Goal: Transaction & Acquisition: Purchase product/service

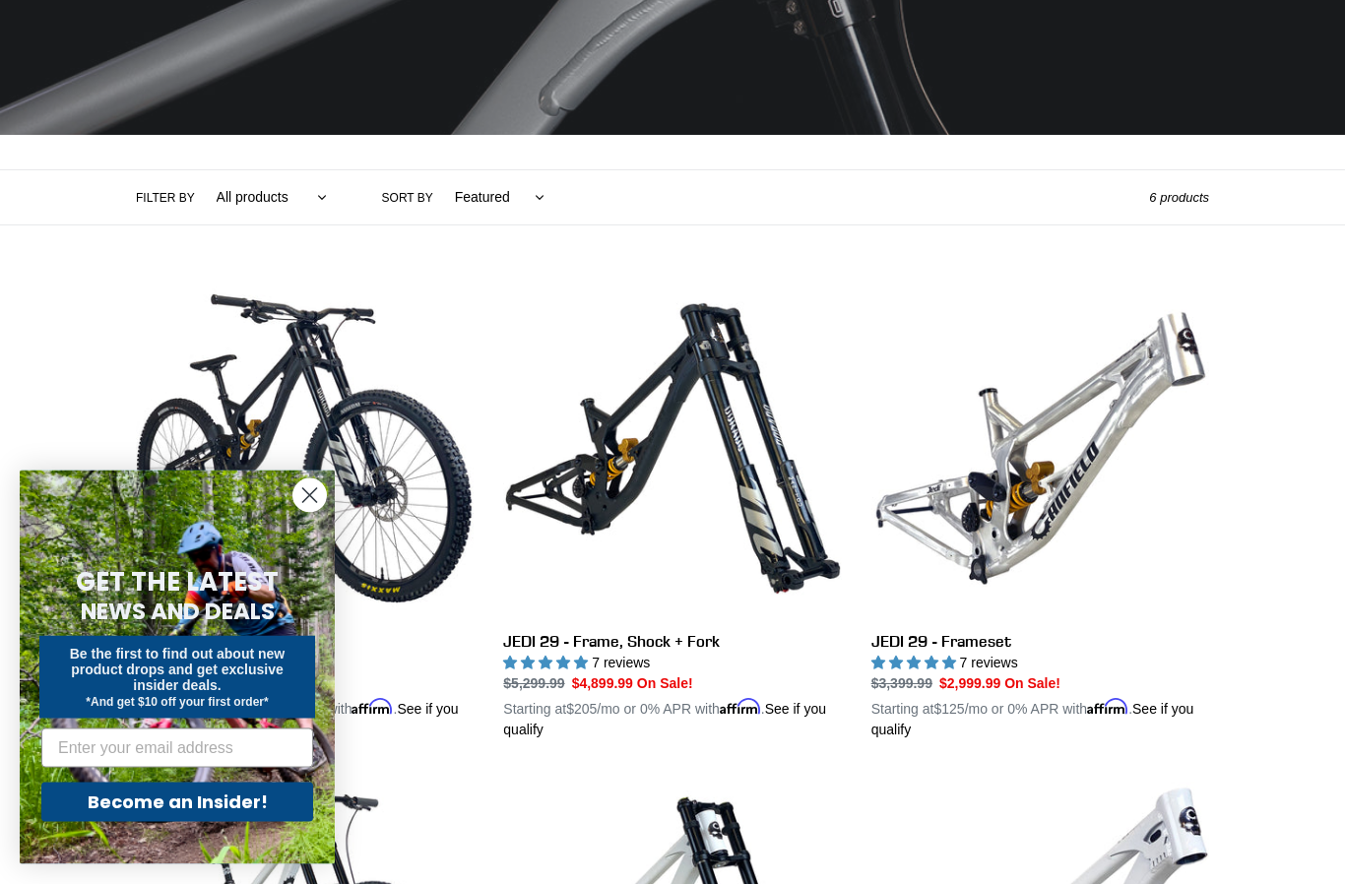
scroll to position [303, 0]
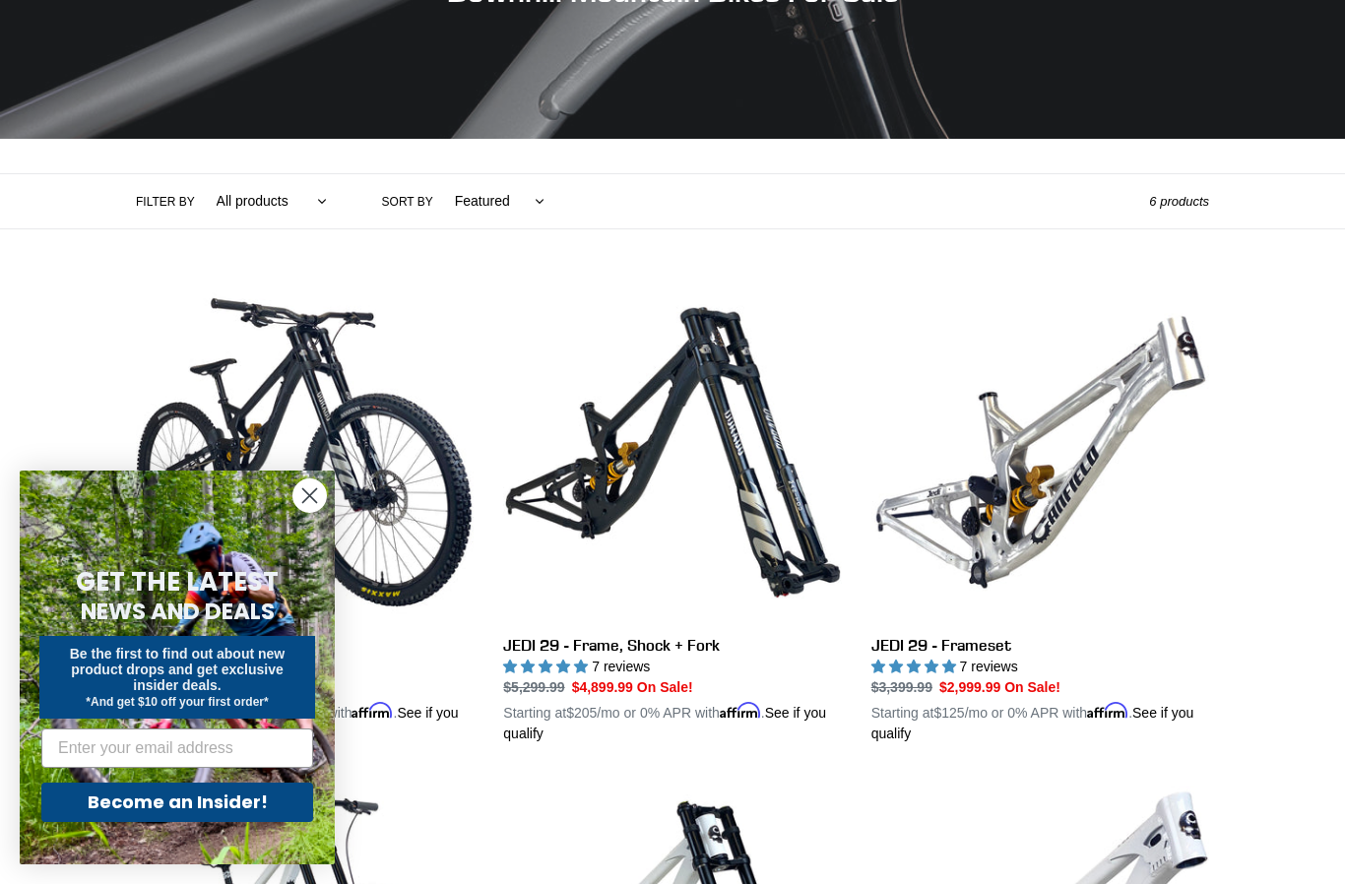
click at [309, 512] on circle "Close dialog" at bounding box center [309, 495] width 32 height 32
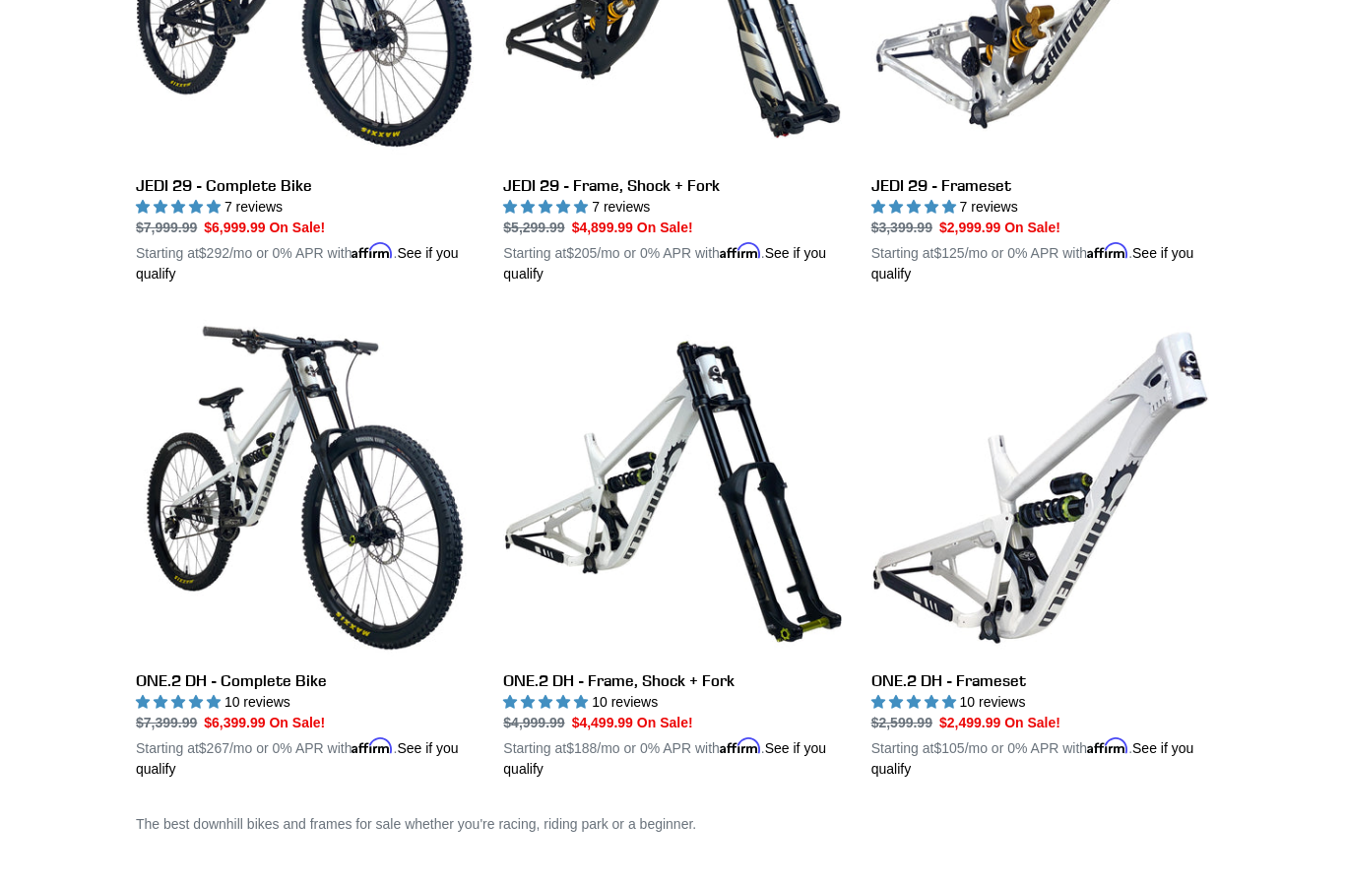
scroll to position [762, 0]
click at [1093, 540] on link "ONE.2 DH - Frameset" at bounding box center [1040, 550] width 338 height 461
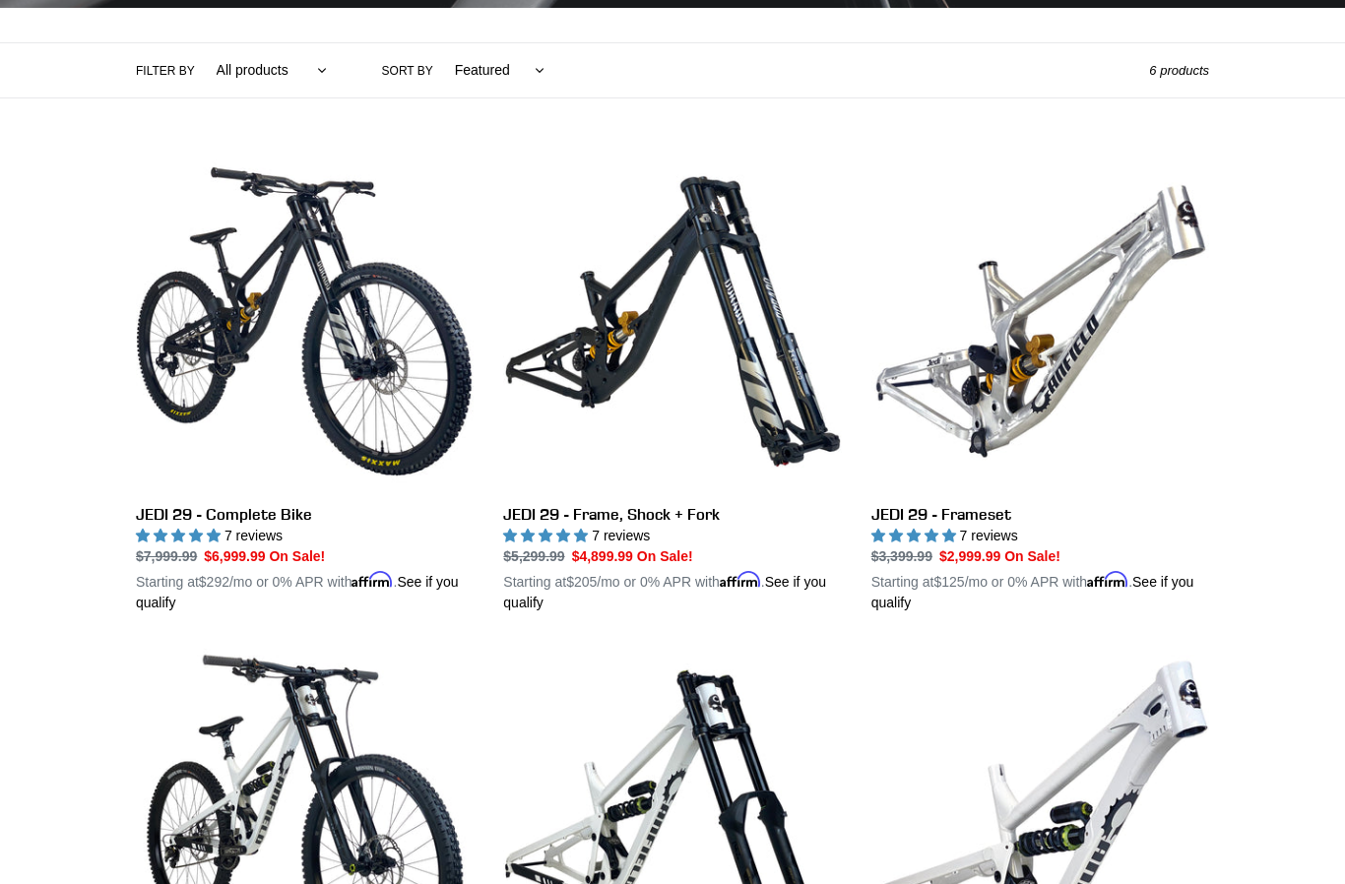
scroll to position [432, 0]
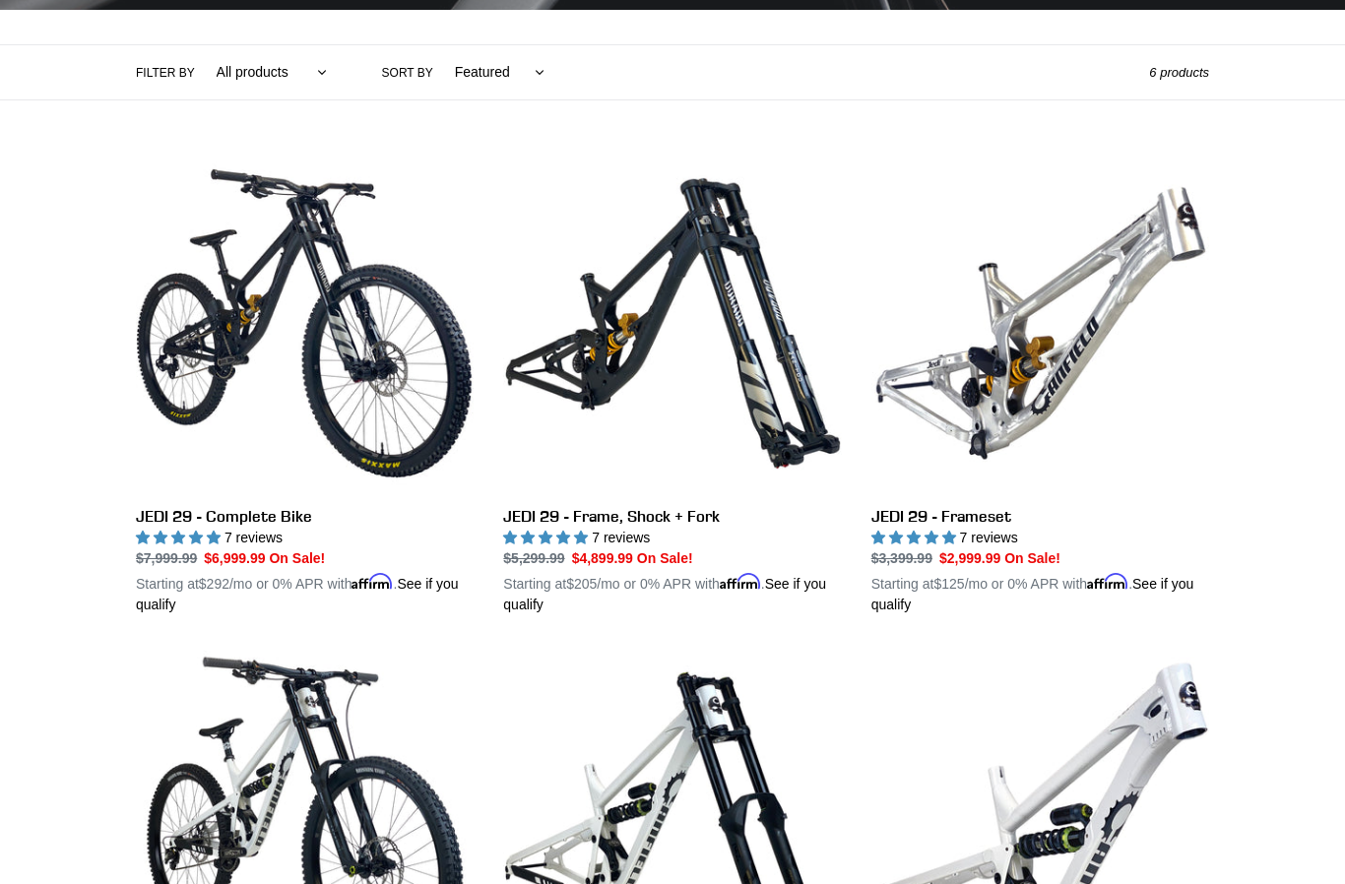
click at [948, 396] on link "JEDI 29 - Frameset" at bounding box center [1040, 385] width 338 height 461
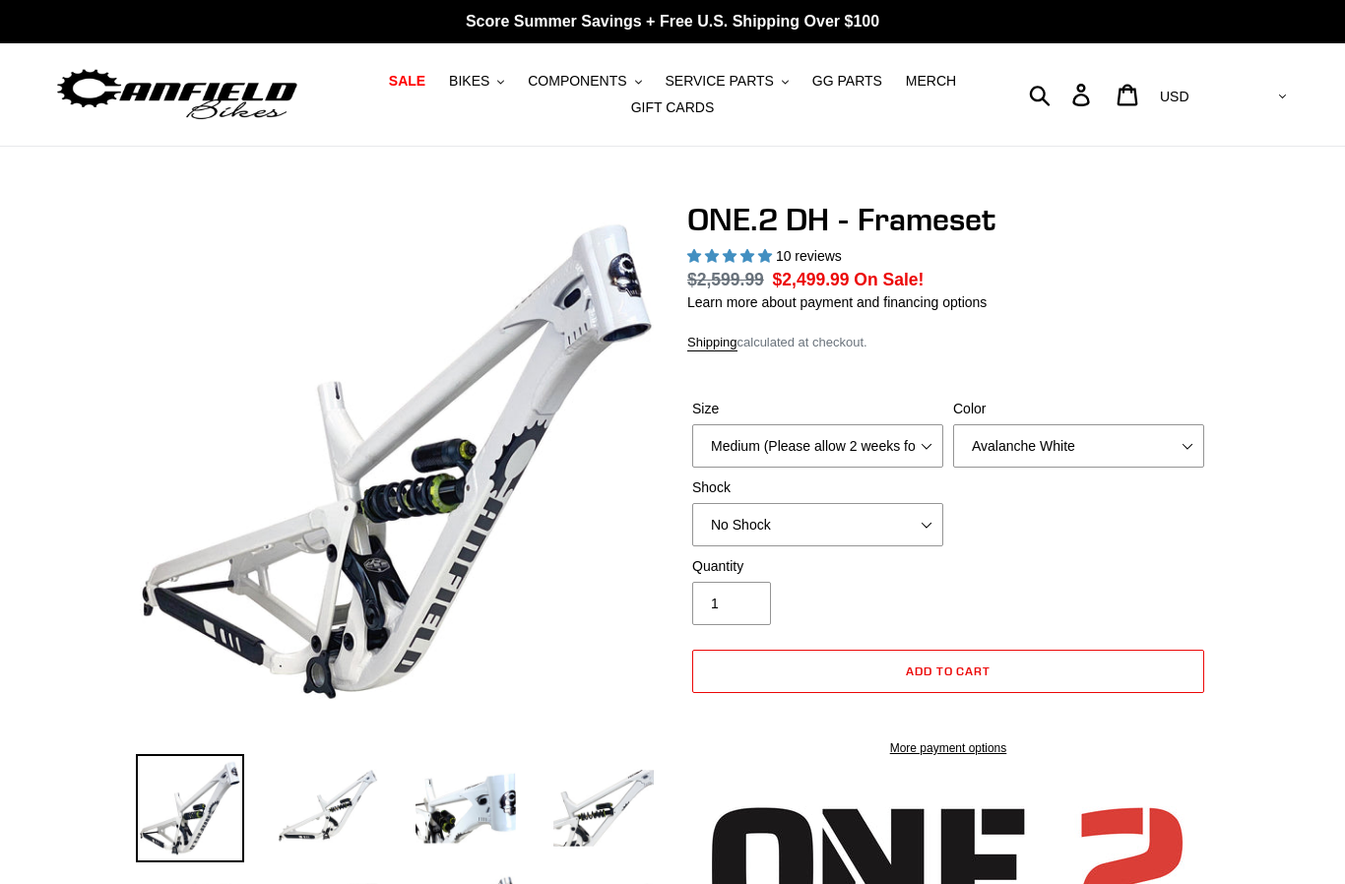
select select "highest-rating"
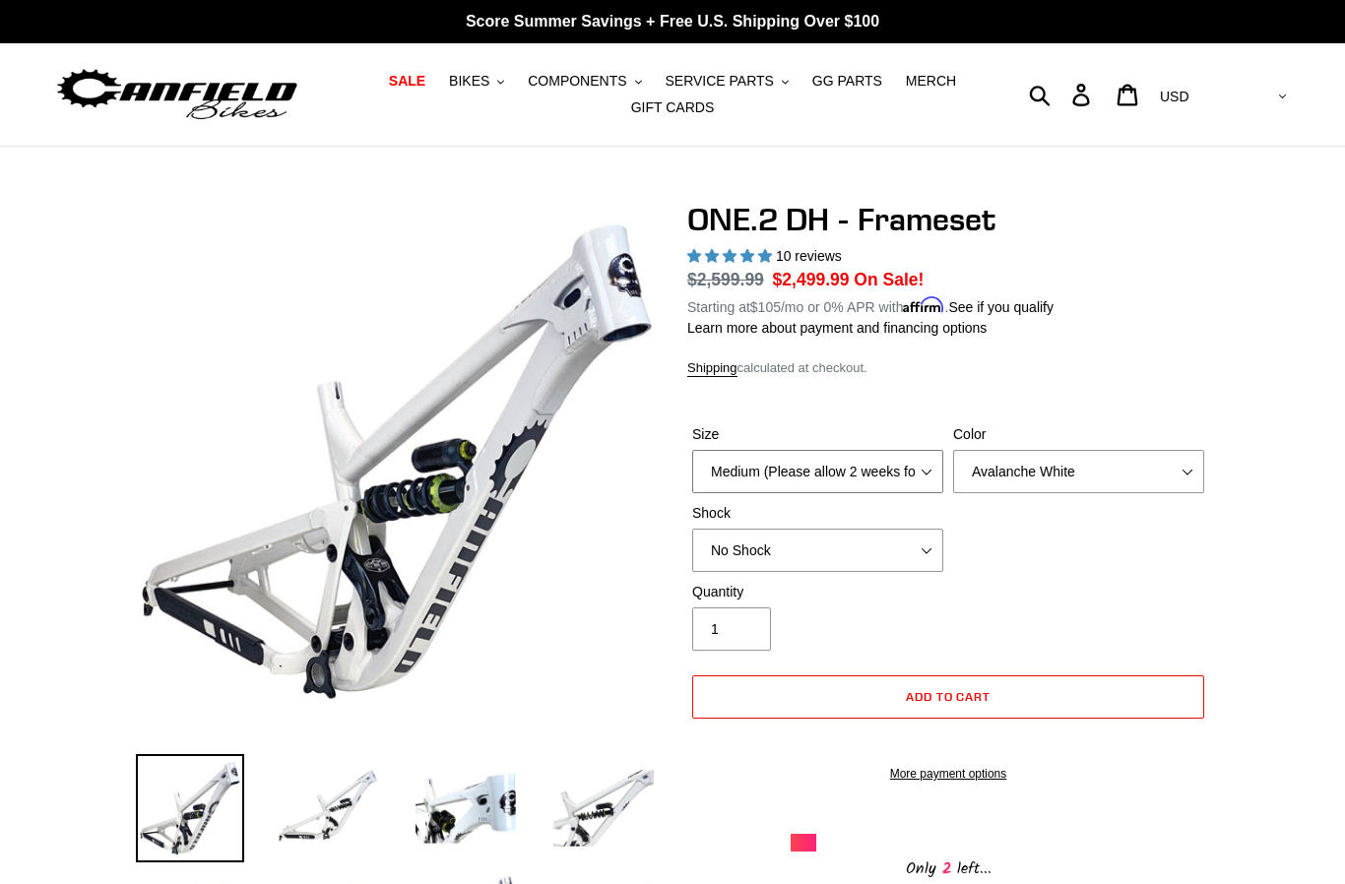
click at [822, 485] on select "Medium (Please allow 2 weeks for delivery) Large (Sold Out)" at bounding box center [817, 471] width 251 height 43
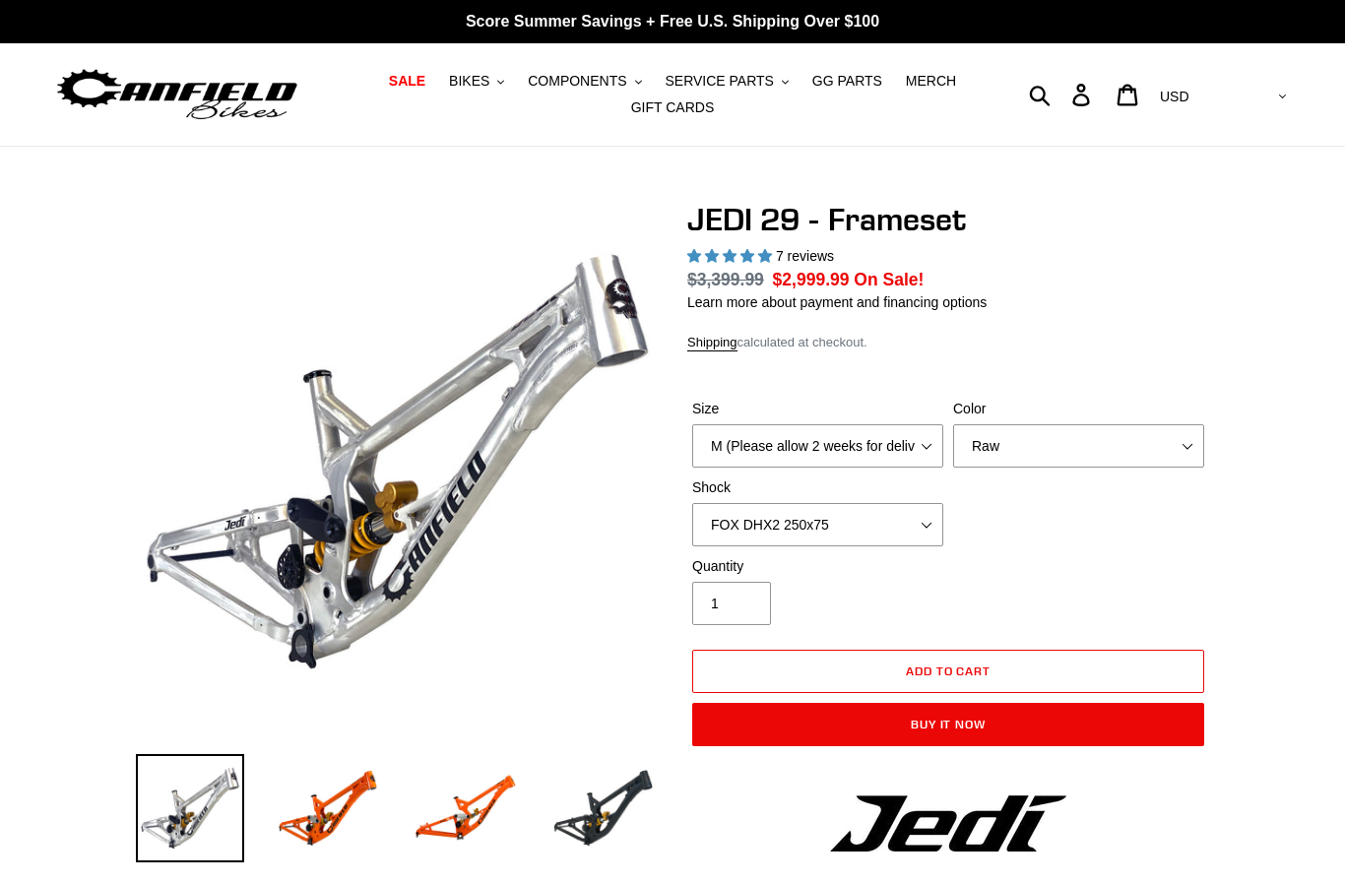
select select "highest-rating"
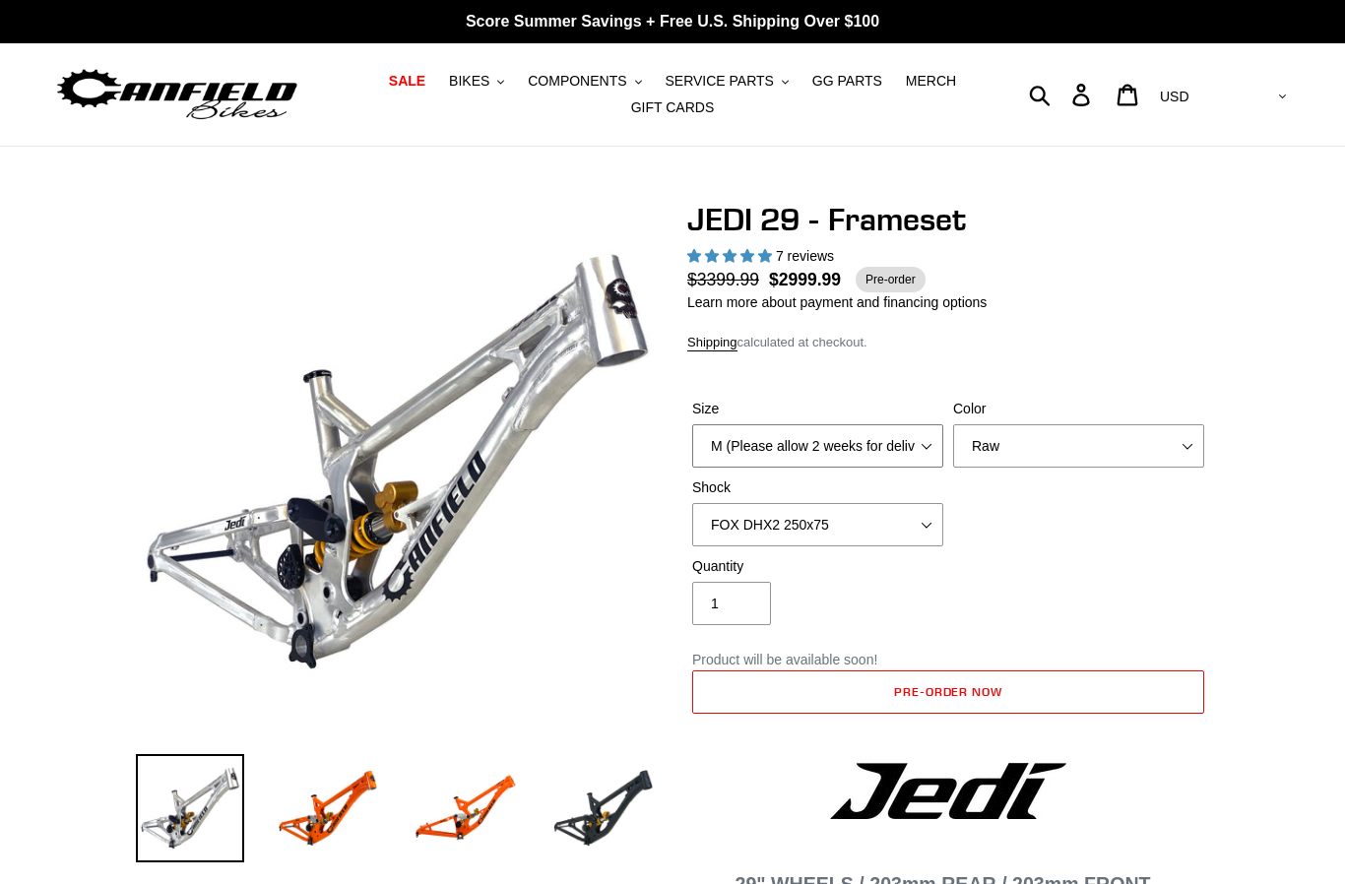
click at [905, 456] on select "M (Please allow 2 weeks for delivery) L (Please allow 2 weeks for delivery) XL" at bounding box center [817, 445] width 251 height 43
select select "XL"
